Goal: Information Seeking & Learning: Understand process/instructions

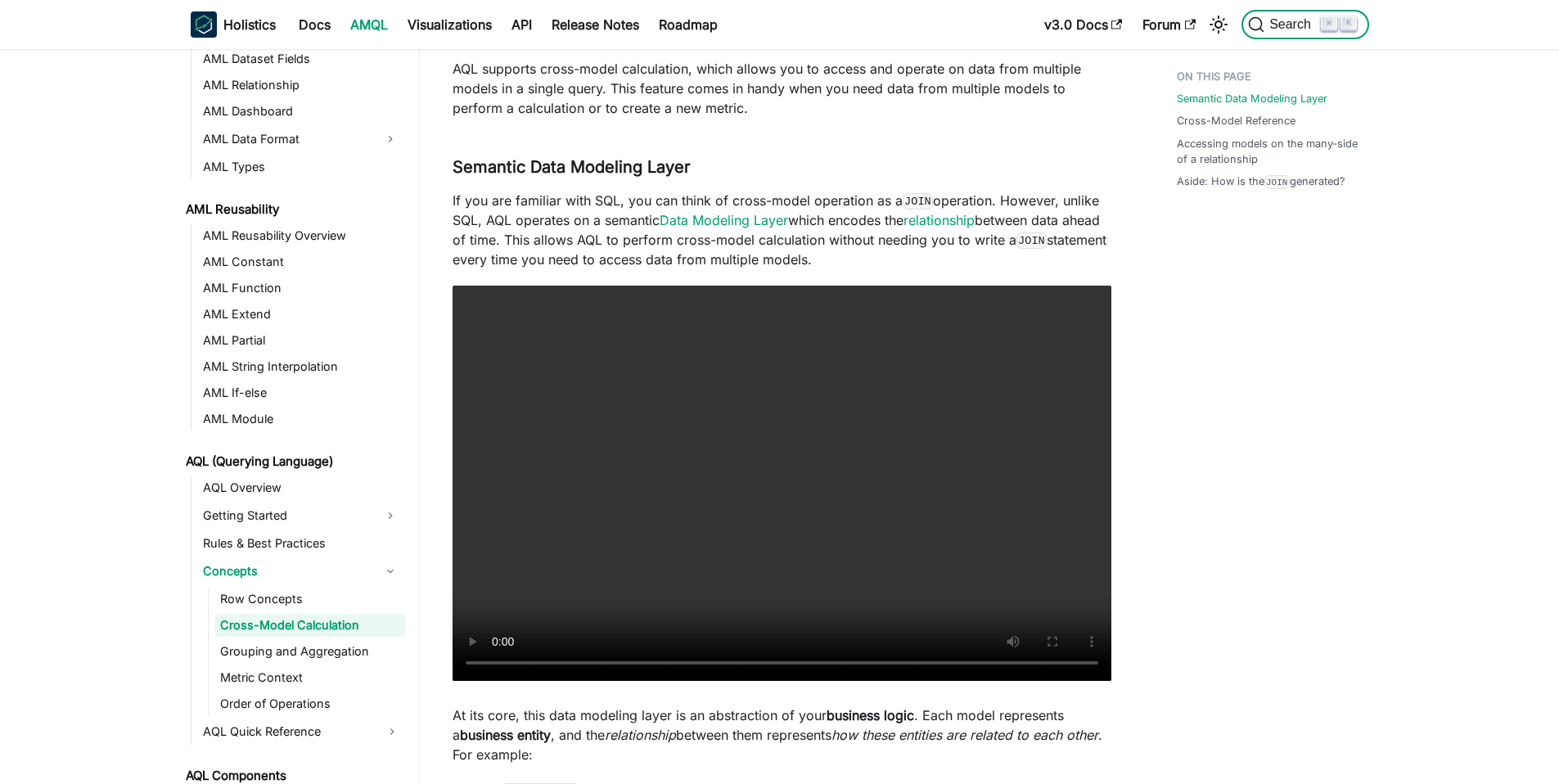
scroll to position [301, 0]
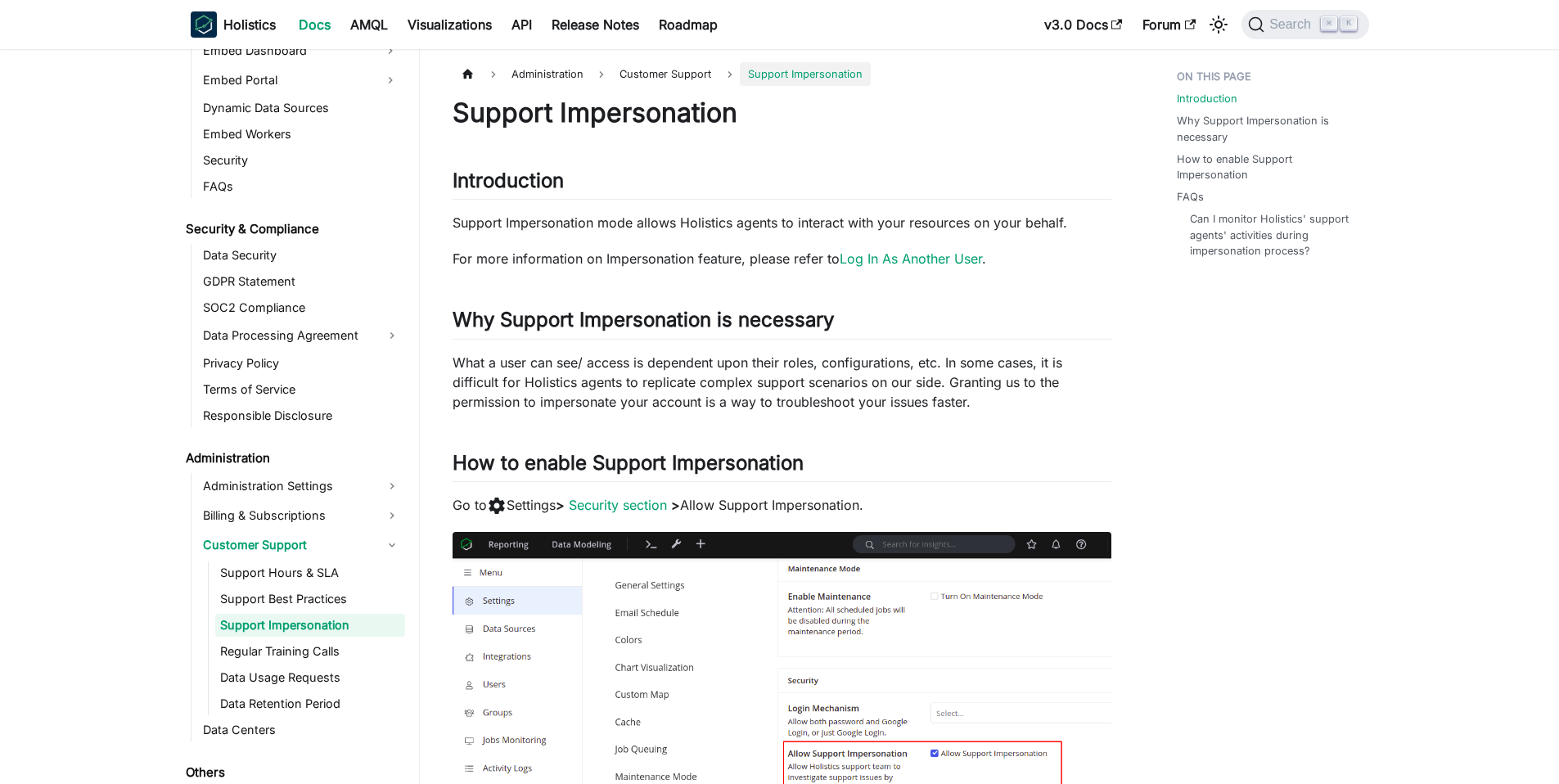
click at [992, 226] on p "Support Impersonation mode allows Holistics agents to interact with your resour…" at bounding box center [782, 222] width 659 height 19
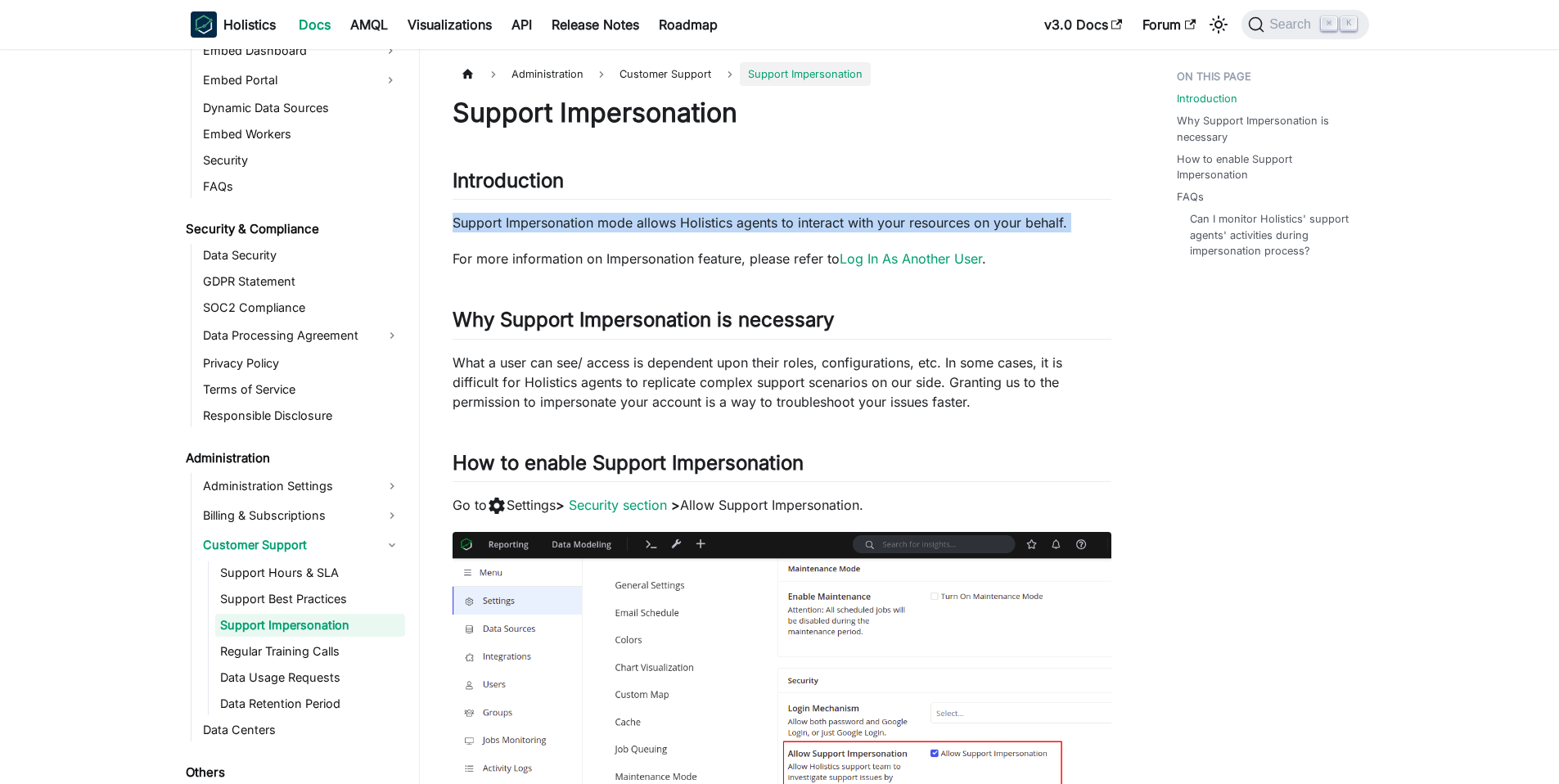
click at [992, 226] on p "Support Impersonation mode allows Holistics agents to interact with your resour…" at bounding box center [782, 222] width 659 height 19
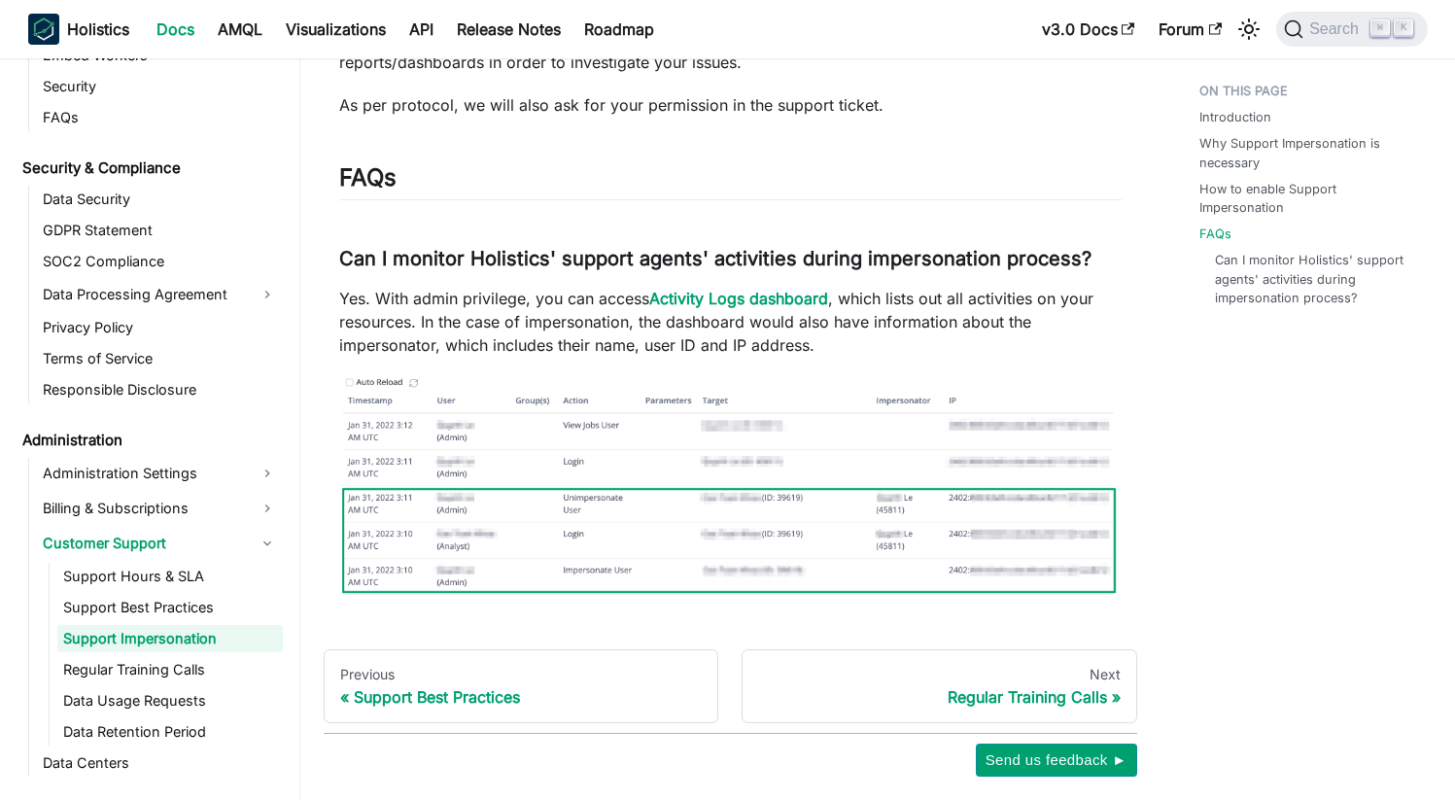
scroll to position [967, 0]
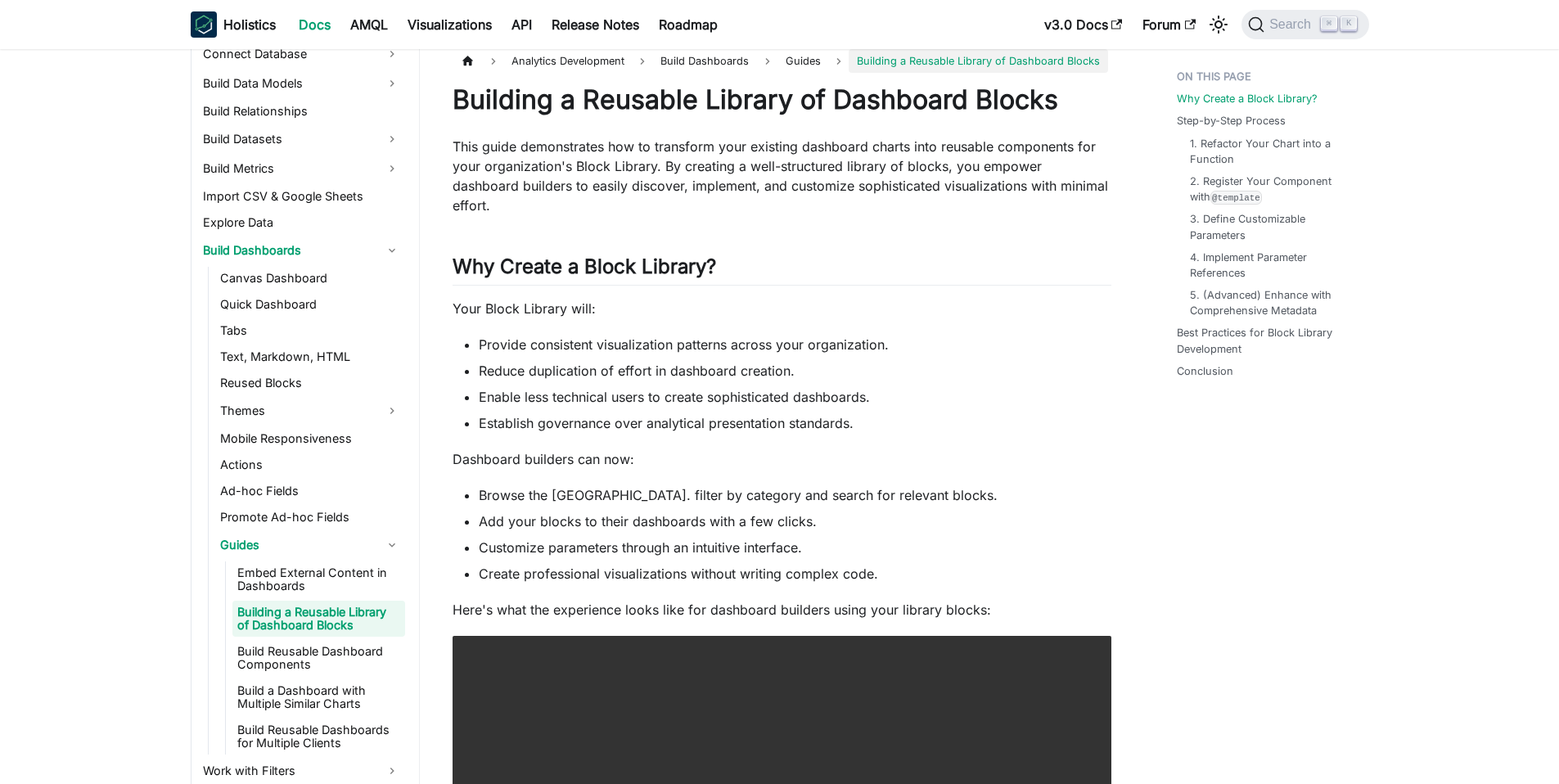
scroll to position [319, 0]
click at [1289, 27] on span "Search" at bounding box center [1292, 24] width 56 height 14
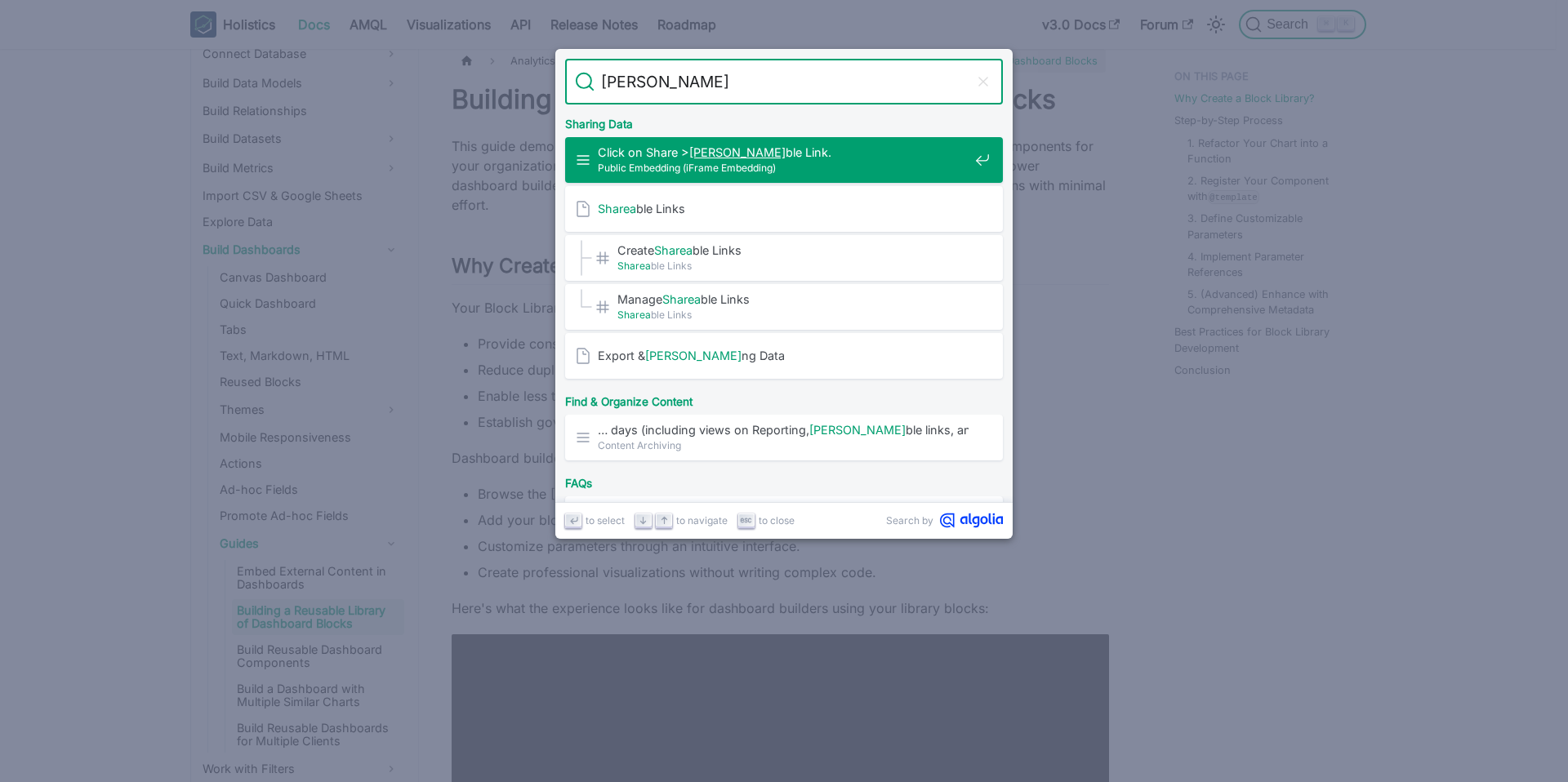
type input "sharab"
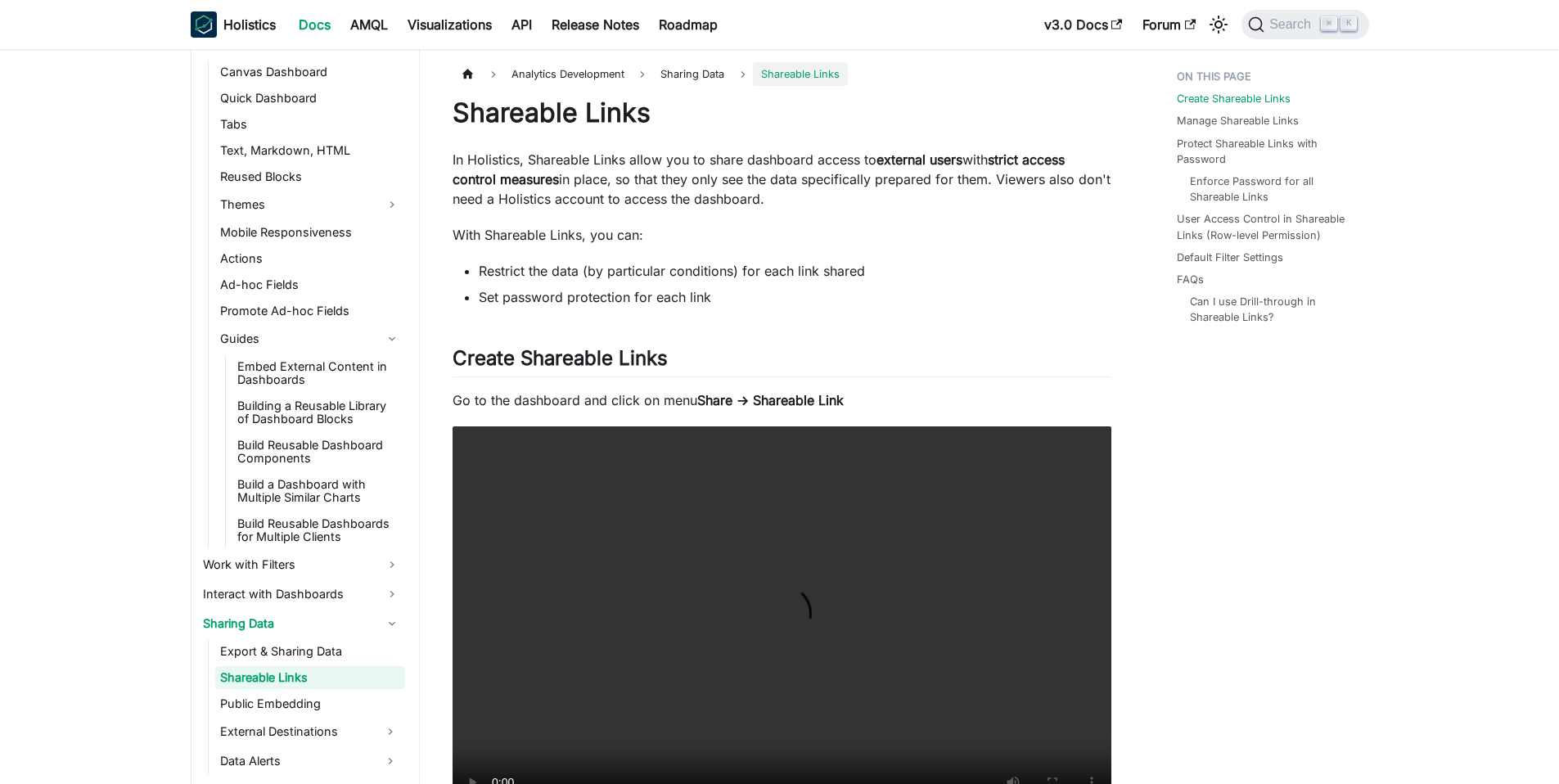
scroll to position [525, 0]
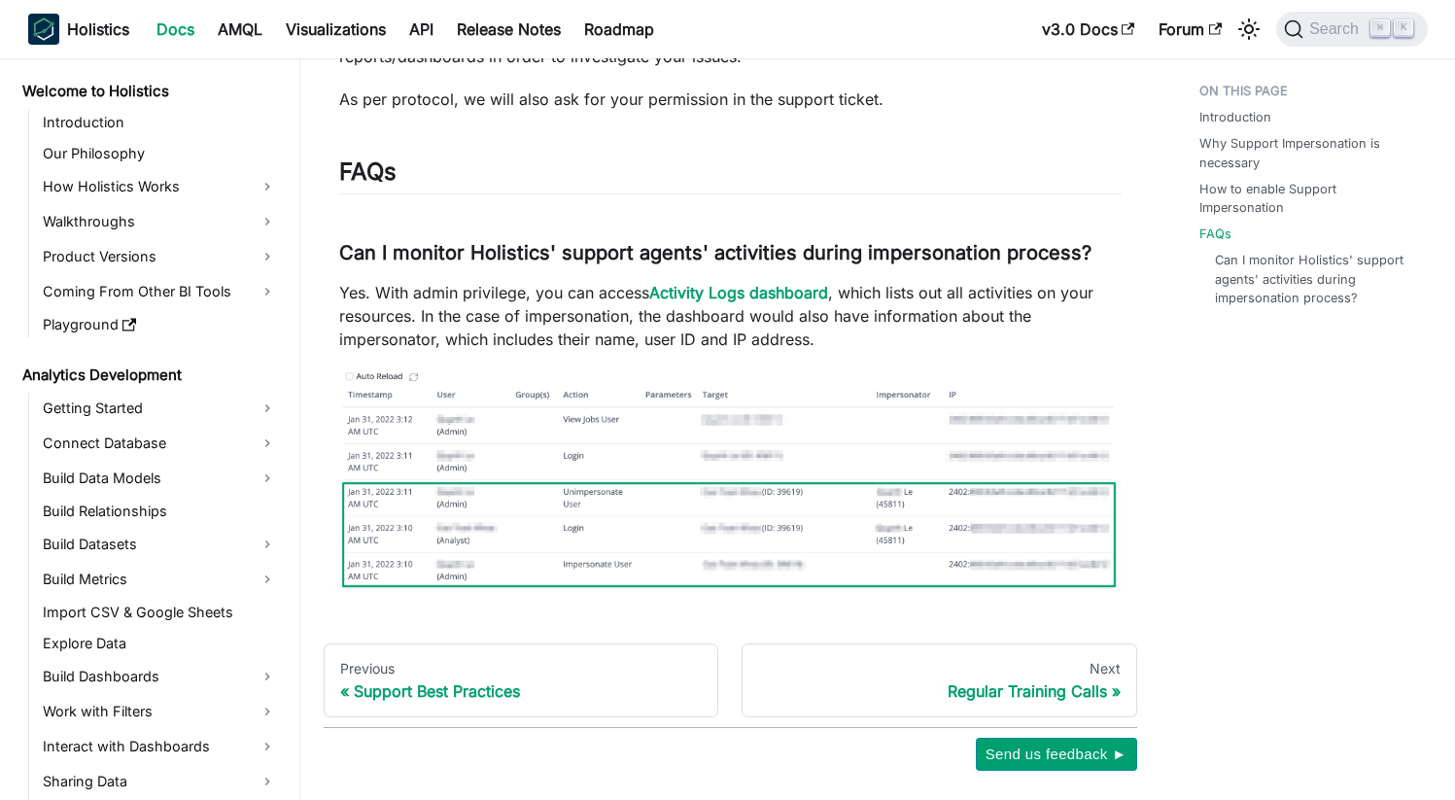
scroll to position [2240, 0]
